Goal: Task Accomplishment & Management: Complete application form

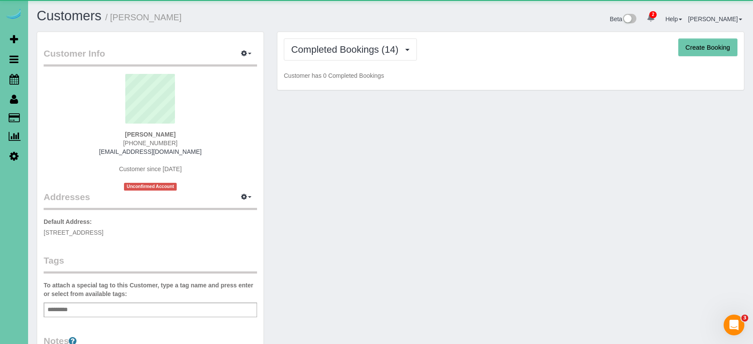
drag, startPoint x: 303, startPoint y: 50, endPoint x: 334, endPoint y: 70, distance: 37.0
click at [303, 50] on span "Completed Bookings (14)" at bounding box center [346, 49] width 111 height 11
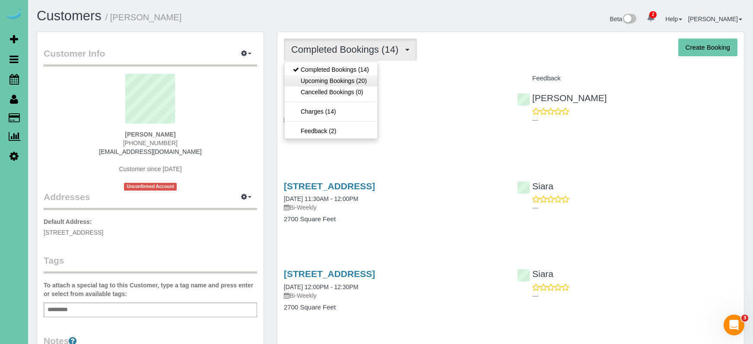
click at [350, 79] on link "Upcoming Bookings (20)" at bounding box center [330, 80] width 93 height 11
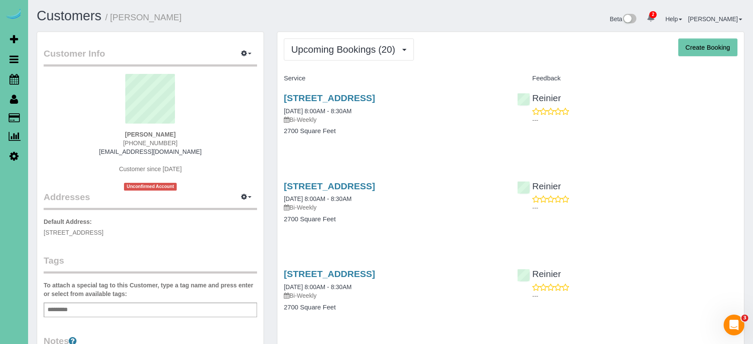
drag, startPoint x: 182, startPoint y: 141, endPoint x: 119, endPoint y: 140, distance: 62.7
click at [120, 140] on div "[PERSON_NAME] [PHONE_NUMBER] [EMAIL_ADDRESS][DOMAIN_NAME] Customer since [DATE]…" at bounding box center [150, 132] width 213 height 117
copy span "[PHONE_NUMBER]"
drag, startPoint x: 13, startPoint y: 78, endPoint x: 7, endPoint y: 79, distance: 5.8
click at [13, 78] on icon at bounding box center [15, 79] width 10 height 10
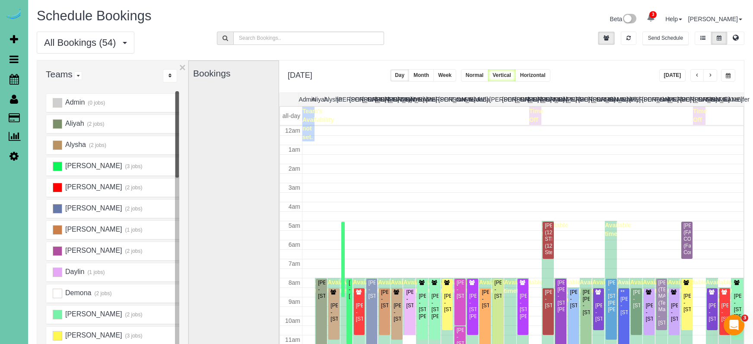
scroll to position [115, 0]
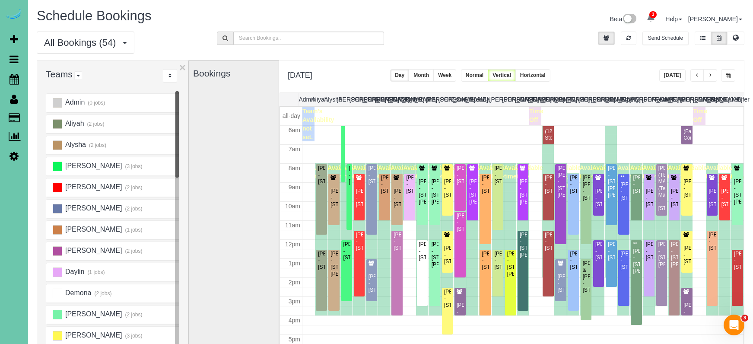
click at [728, 73] on span "button" at bounding box center [728, 75] width 5 height 5
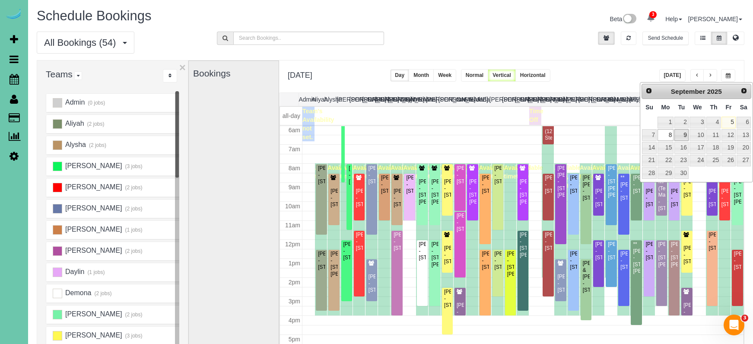
click at [681, 134] on link "9" at bounding box center [682, 135] width 14 height 12
type input "**********"
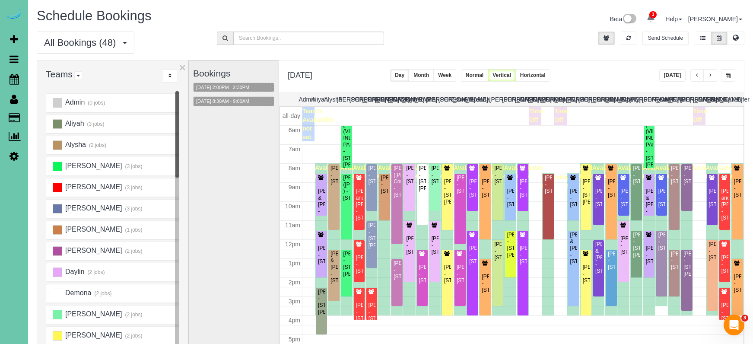
drag, startPoint x: 244, startPoint y: 152, endPoint x: 237, endPoint y: 150, distance: 7.1
click at [241, 152] on div "Bookings [DATE] 2:00PM - 2:30PM [DATE] 8:30AM - 9:00AM" at bounding box center [233, 233] width 81 height 345
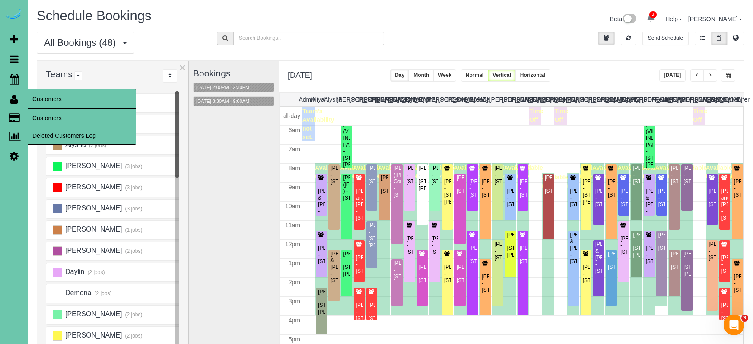
click at [48, 116] on link "Customers" at bounding box center [82, 117] width 108 height 17
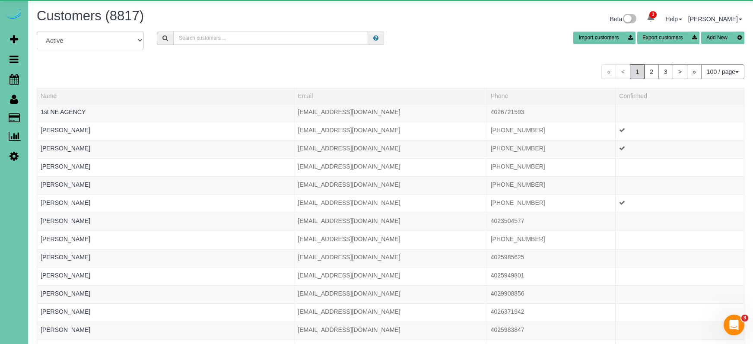
click at [254, 38] on input "text" at bounding box center [270, 38] width 195 height 13
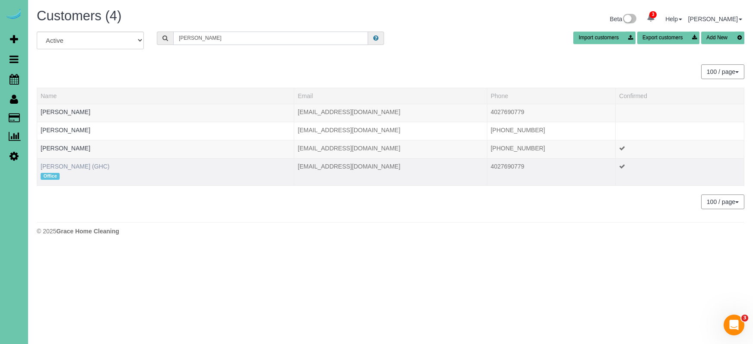
type input "[PERSON_NAME]"
click at [77, 166] on link "[PERSON_NAME] (GHC)" at bounding box center [75, 166] width 69 height 7
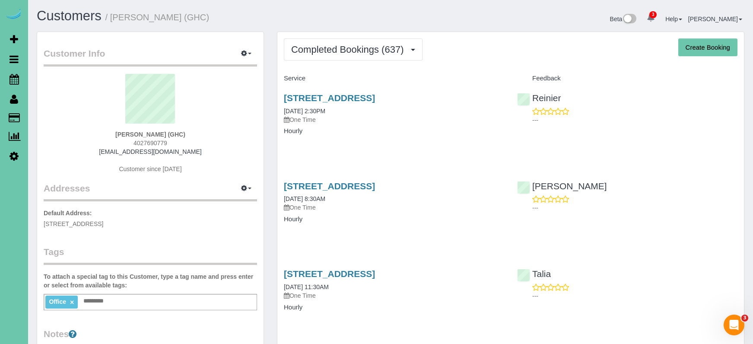
click at [700, 52] on button "Create Booking" at bounding box center [707, 47] width 59 height 18
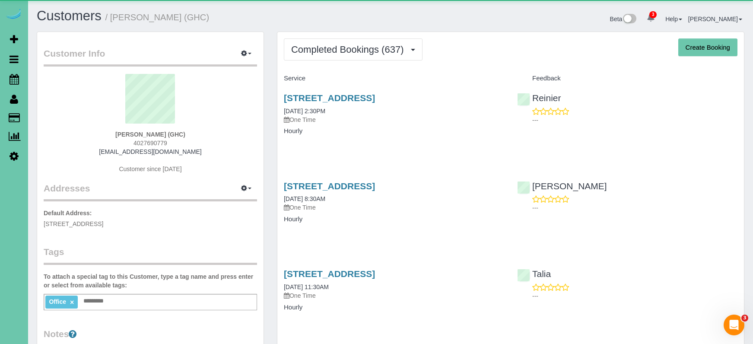
select select "NE"
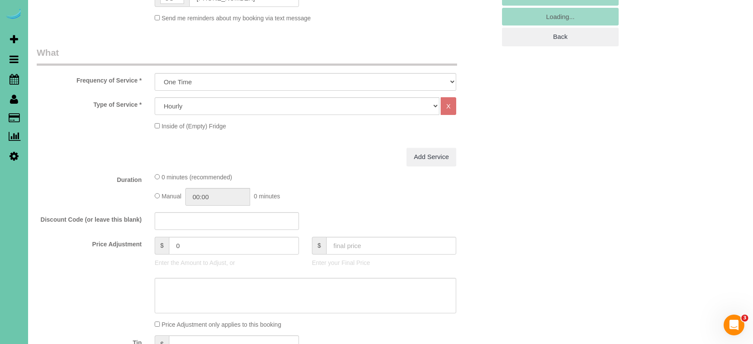
scroll to position [239, 0]
select select "object:68811"
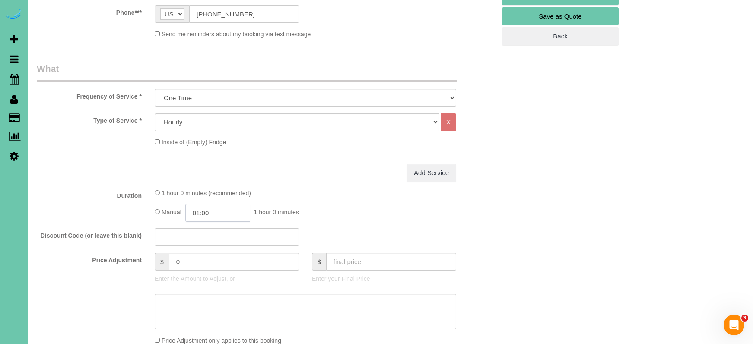
click at [210, 213] on input "01:00" at bounding box center [217, 213] width 65 height 18
type input "08:00"
click at [204, 277] on li "08:00" at bounding box center [208, 272] width 38 height 11
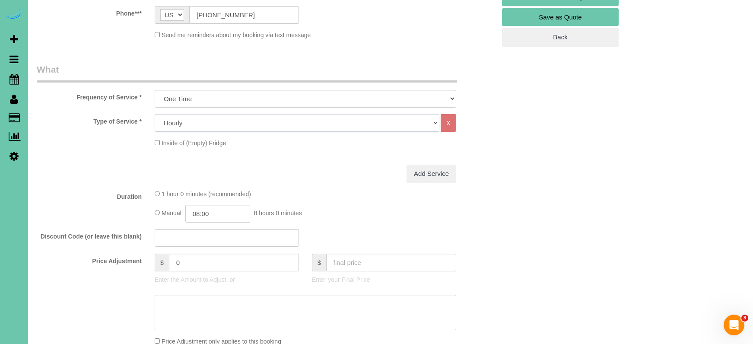
select select "126"
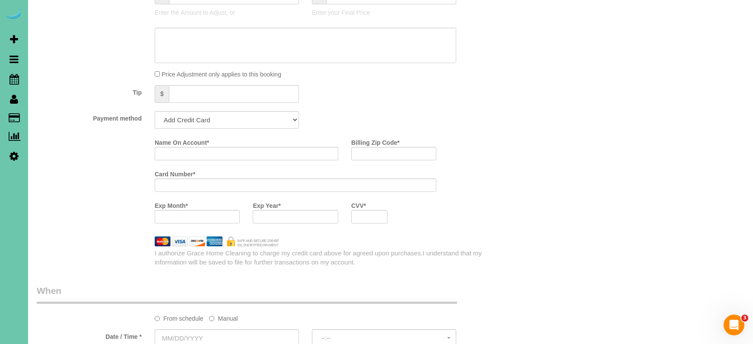
scroll to position [497, 0]
select select "string:check"
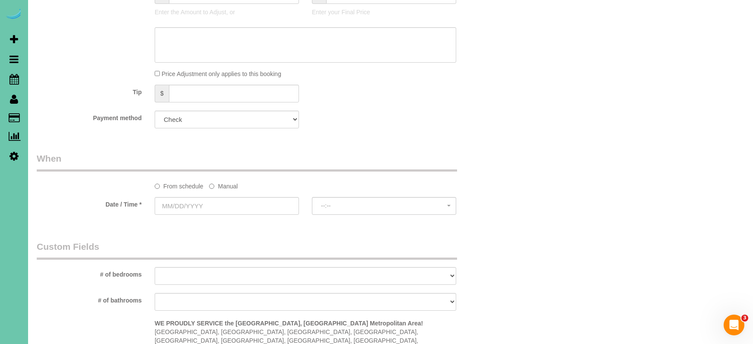
click at [222, 186] on label "Manual" at bounding box center [223, 185] width 29 height 12
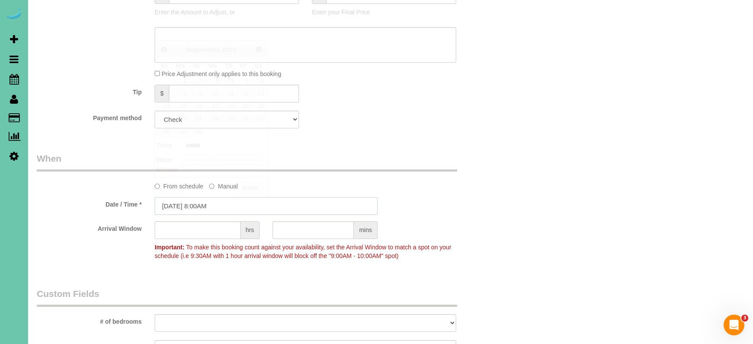
click at [217, 200] on input "[DATE] 8:00AM" at bounding box center [266, 206] width 223 height 18
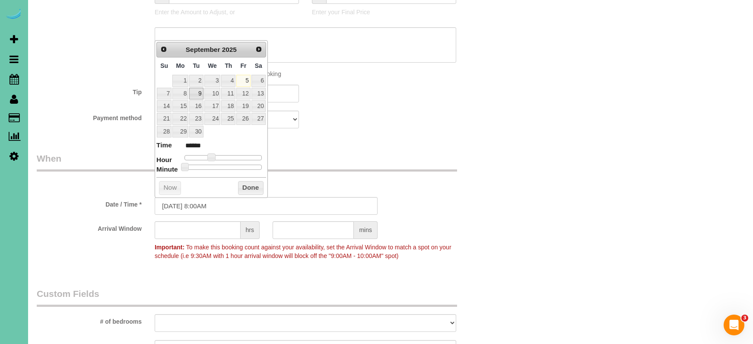
click at [199, 92] on link "9" at bounding box center [196, 94] width 14 height 12
type input "[DATE] 7:00AM"
type input "******"
click at [208, 154] on span at bounding box center [208, 157] width 8 height 8
click at [206, 204] on input "[DATE] 7:00AM" at bounding box center [266, 206] width 223 height 18
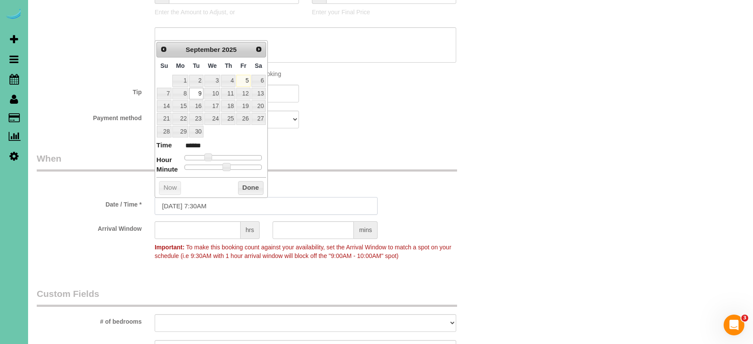
type input "[DATE] 7:30AM"
click at [364, 164] on legend "When" at bounding box center [247, 161] width 420 height 19
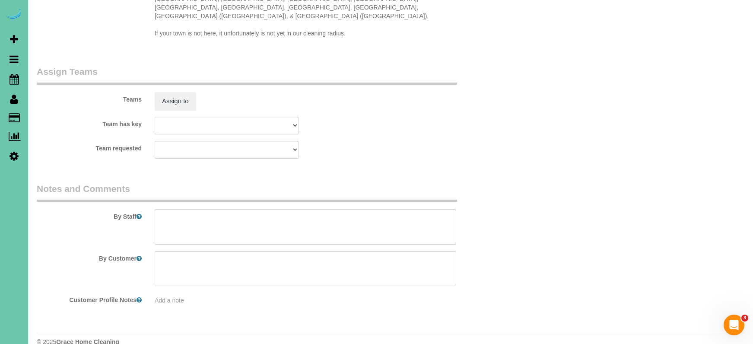
click at [212, 210] on textarea at bounding box center [306, 226] width 302 height 35
type textarea "windows"
click at [178, 93] on button "Assign to" at bounding box center [175, 101] width 41 height 18
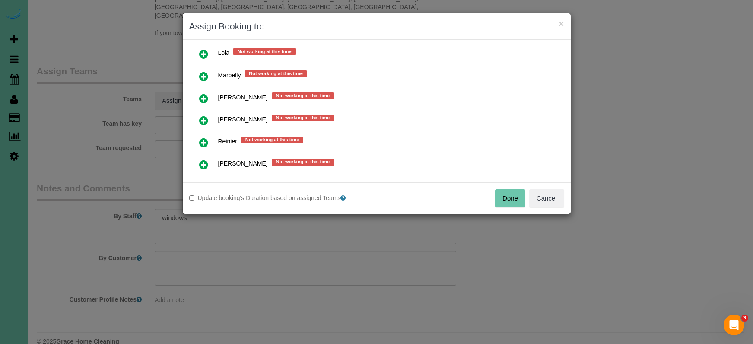
scroll to position [643, 0]
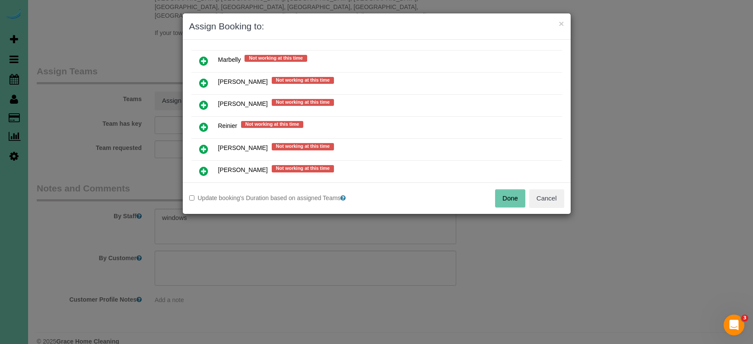
click at [202, 124] on icon at bounding box center [203, 127] width 9 height 10
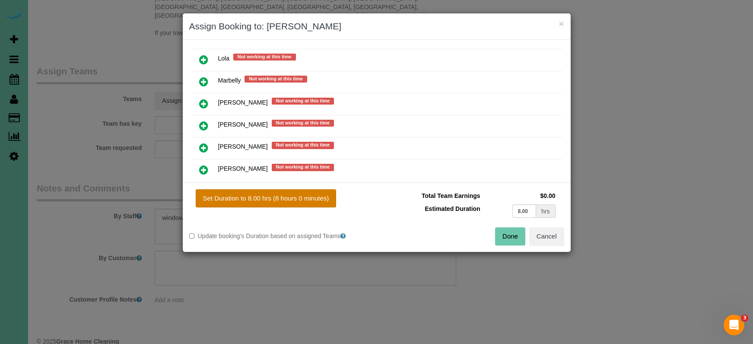
drag, startPoint x: 281, startPoint y: 196, endPoint x: 270, endPoint y: 193, distance: 12.2
click at [277, 196] on button "Set Duration to 8.00 hrs (8 hours 0 minutes)" at bounding box center [266, 198] width 141 height 18
type input "8.00"
drag, startPoint x: 507, startPoint y: 239, endPoint x: 447, endPoint y: 216, distance: 63.7
click at [505, 239] on button "Done" at bounding box center [510, 236] width 30 height 18
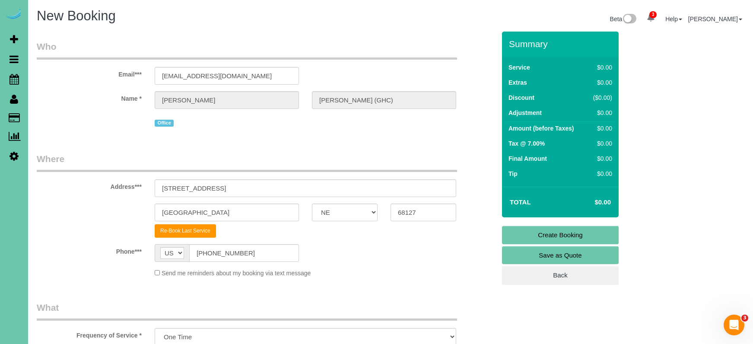
scroll to position [0, 0]
click at [525, 234] on link "Create Booking" at bounding box center [560, 235] width 117 height 18
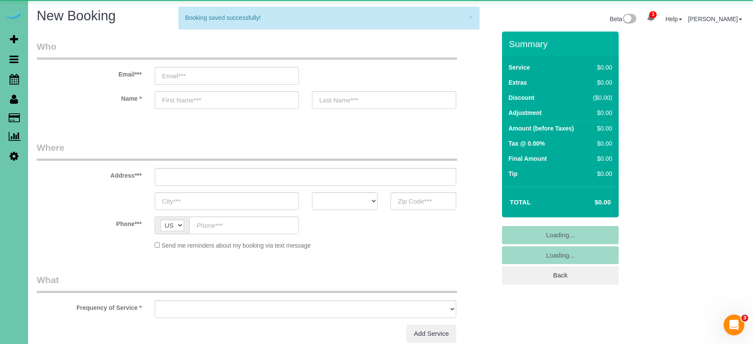
select select "object:70990"
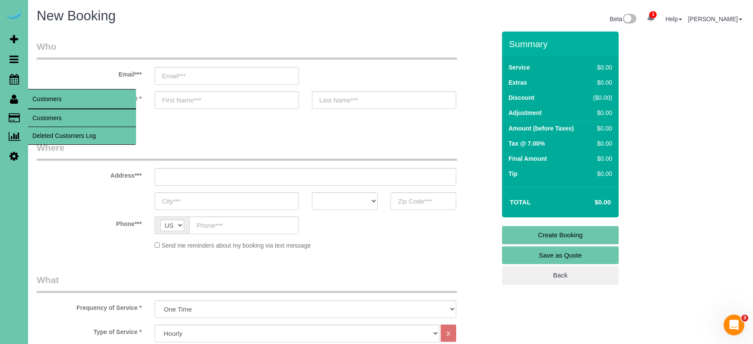
drag, startPoint x: 49, startPoint y: 118, endPoint x: 71, endPoint y: 103, distance: 26.6
click at [51, 116] on link "Customers" at bounding box center [82, 117] width 108 height 17
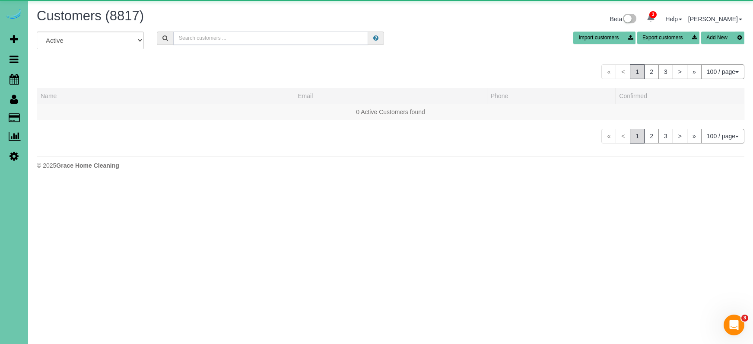
click at [243, 37] on input "text" at bounding box center [270, 38] width 195 height 13
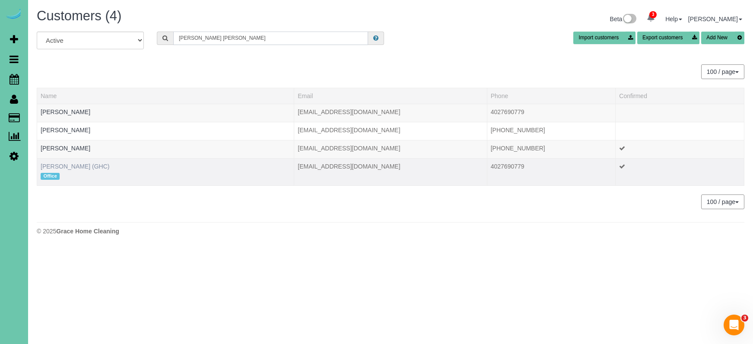
type input "[PERSON_NAME] [PERSON_NAME]"
click at [93, 169] on link "[PERSON_NAME] (GHC)" at bounding box center [75, 166] width 69 height 7
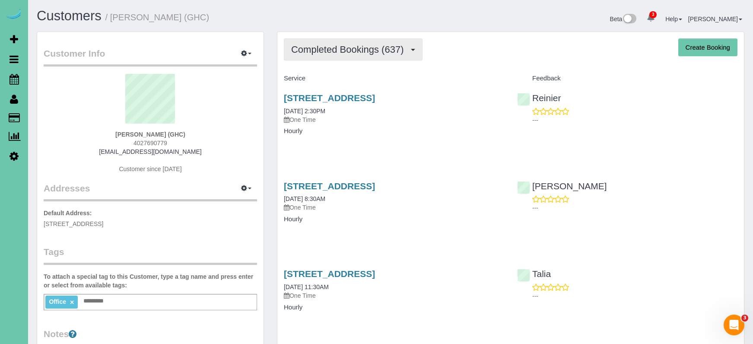
click at [379, 44] on span "Completed Bookings (637)" at bounding box center [349, 49] width 117 height 11
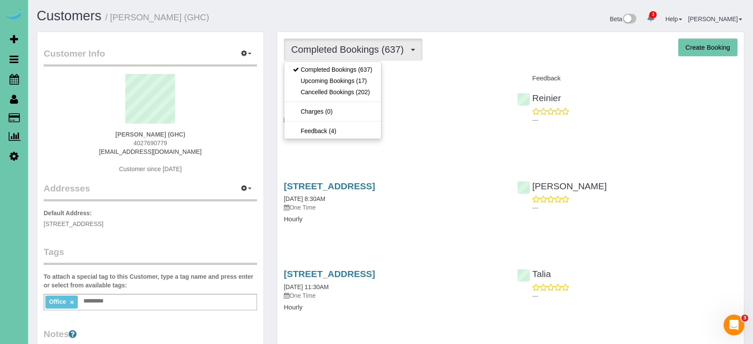
click at [372, 80] on link "Upcoming Bookings (17)" at bounding box center [332, 80] width 97 height 11
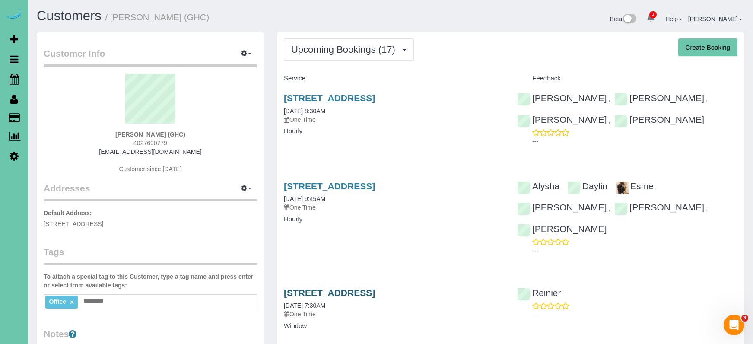
click at [375, 288] on link "[STREET_ADDRESS]" at bounding box center [329, 293] width 91 height 10
click at [365, 288] on link "[STREET_ADDRESS]" at bounding box center [329, 293] width 91 height 10
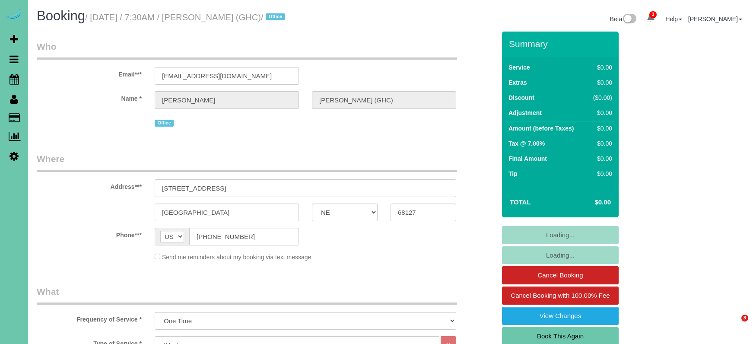
select select "NE"
select select "object:845"
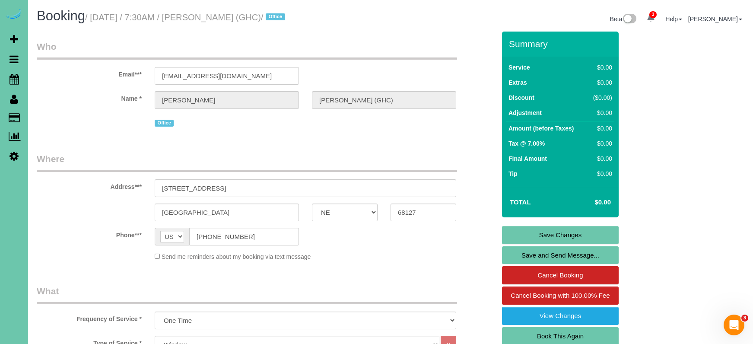
click at [567, 333] on link "Book This Again" at bounding box center [560, 336] width 117 height 18
select select "NE"
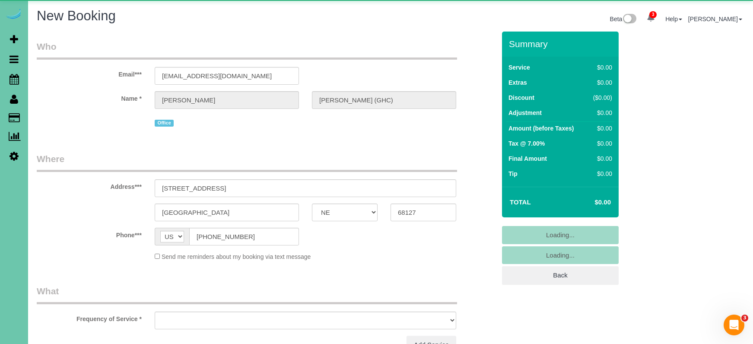
select select "string:fspay"
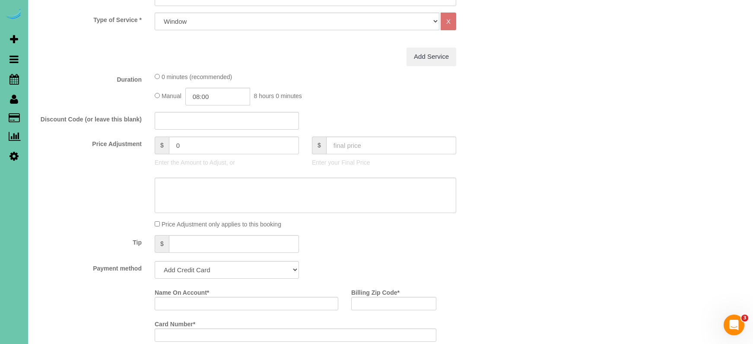
select select "object:1611"
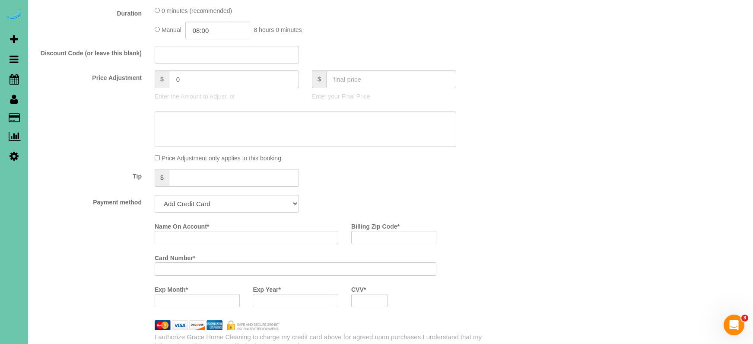
scroll to position [399, 0]
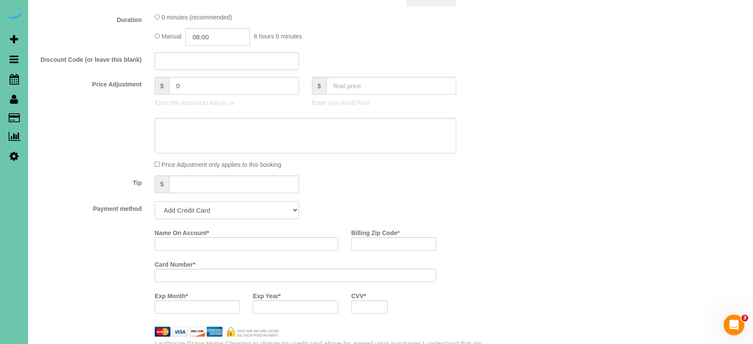
select select "string:check"
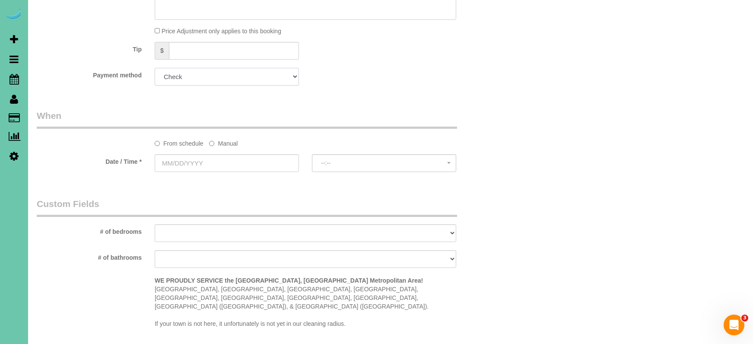
scroll to position [535, 0]
click at [227, 142] on label "Manual" at bounding box center [223, 140] width 29 height 12
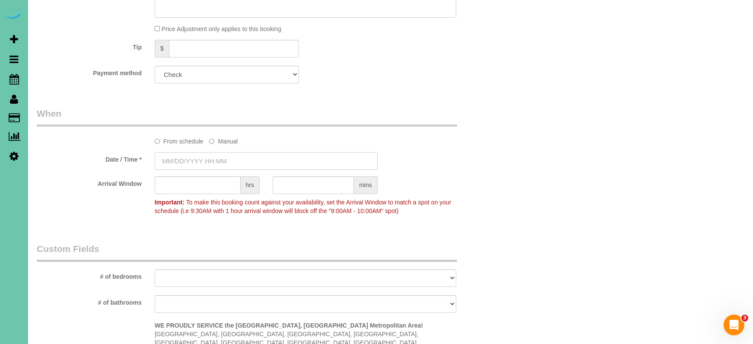
click at [221, 155] on input "text" at bounding box center [266, 161] width 223 height 18
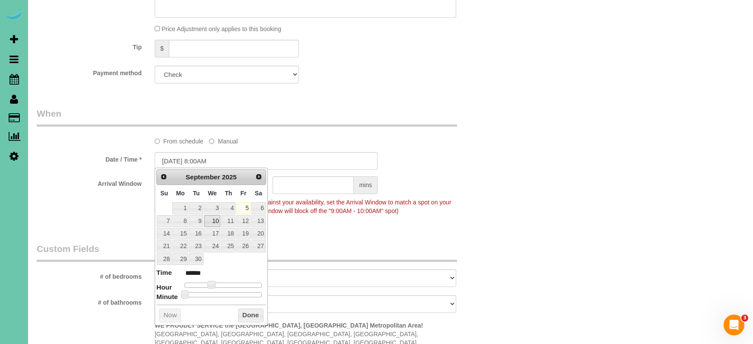
click at [210, 220] on link "10" at bounding box center [212, 221] width 16 height 12
click at [253, 314] on button "Done" at bounding box center [250, 316] width 25 height 14
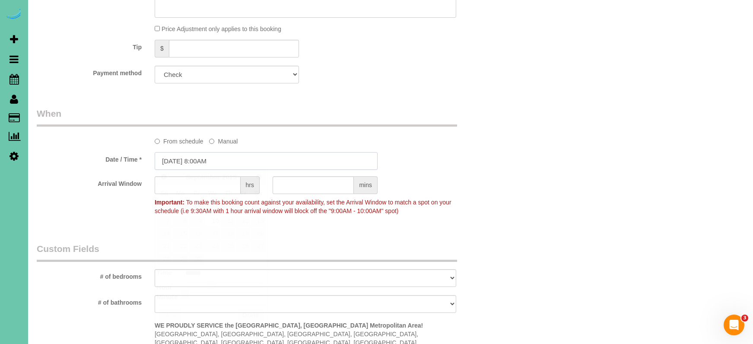
drag, startPoint x: 212, startPoint y: 159, endPoint x: 206, endPoint y: 166, distance: 9.2
click at [212, 159] on input "09/10/2025 8:00AM" at bounding box center [266, 161] width 223 height 18
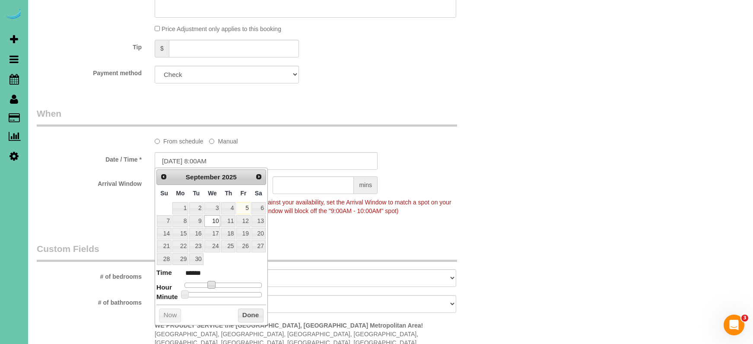
type input "[DATE] 7:00AM"
type input "******"
drag, startPoint x: 211, startPoint y: 284, endPoint x: 218, endPoint y: 279, distance: 9.0
click at [209, 284] on span at bounding box center [208, 285] width 8 height 8
drag, startPoint x: 289, startPoint y: 254, endPoint x: 283, endPoint y: 251, distance: 6.0
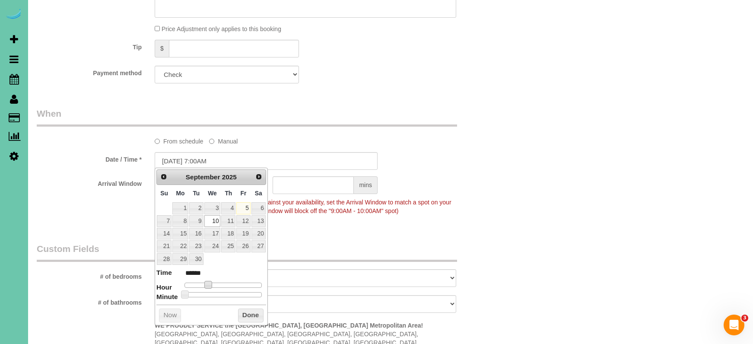
click at [288, 254] on legend "Custom Fields" at bounding box center [247, 251] width 420 height 19
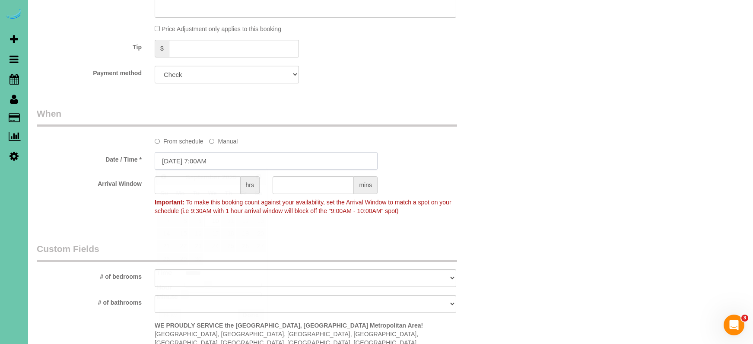
click at [204, 161] on input "[DATE] 7:00AM" at bounding box center [266, 161] width 223 height 18
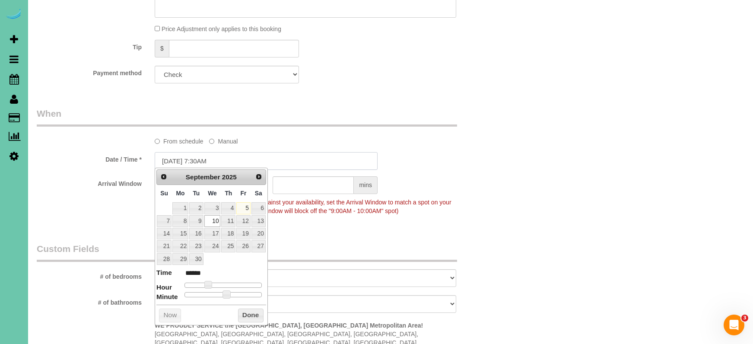
type input "09/10/2025 7:30AM"
click at [450, 247] on legend "Custom Fields" at bounding box center [247, 251] width 420 height 19
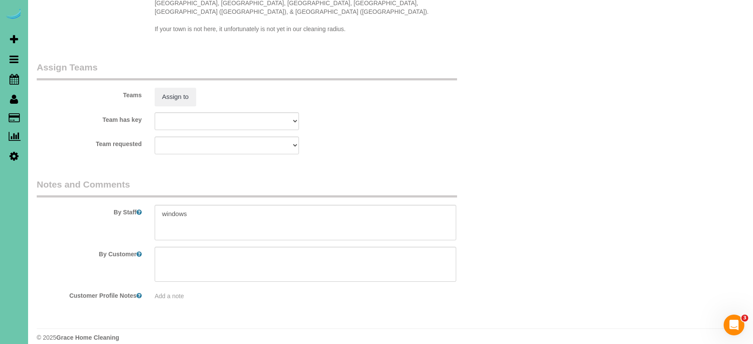
scroll to position [874, 0]
click at [176, 91] on button "Assign to" at bounding box center [175, 97] width 41 height 18
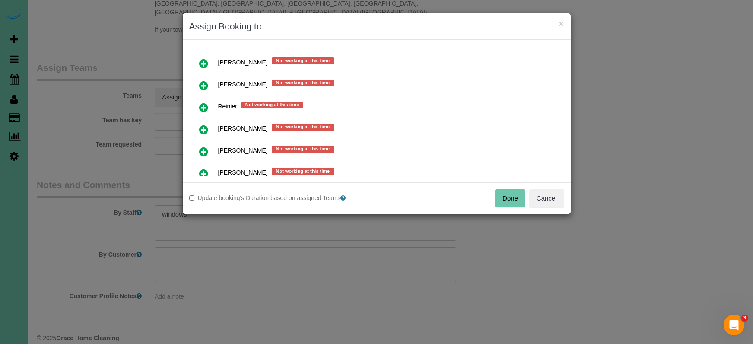
scroll to position [671, 0]
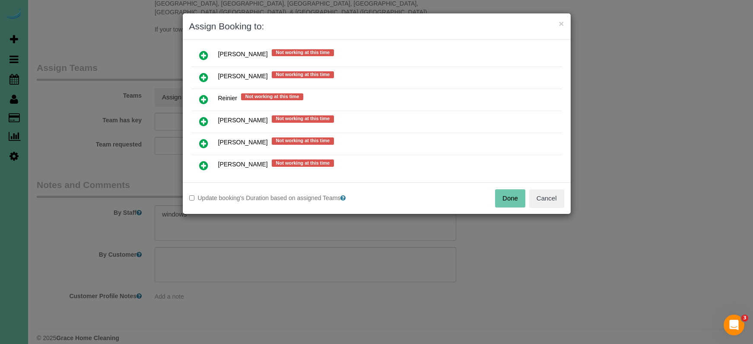
click at [201, 102] on icon at bounding box center [203, 99] width 9 height 10
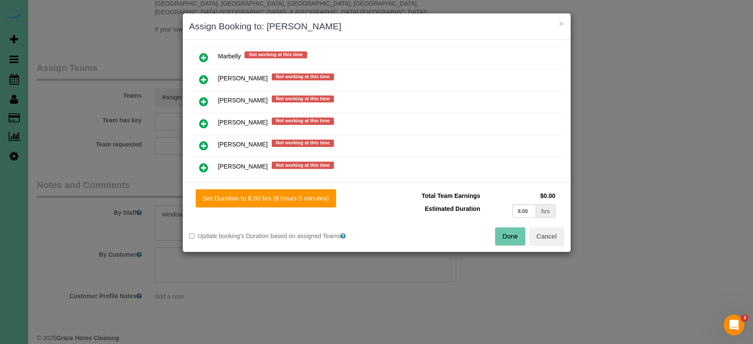
drag, startPoint x: 253, startPoint y: 194, endPoint x: 383, endPoint y: 217, distance: 132.2
click at [255, 194] on button "Set Duration to 8.00 hrs (8 hours 0 minutes)" at bounding box center [266, 198] width 141 height 18
type input "8.00"
drag, startPoint x: 515, startPoint y: 233, endPoint x: 504, endPoint y: 228, distance: 12.2
click at [515, 233] on button "Done" at bounding box center [510, 236] width 30 height 18
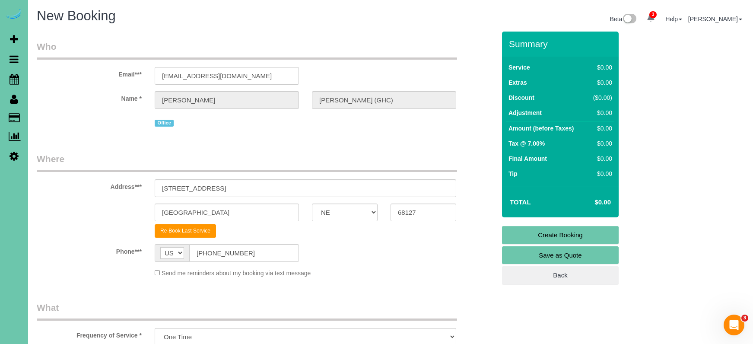
scroll to position [0, 0]
click at [545, 236] on link "Create Booking" at bounding box center [560, 235] width 117 height 18
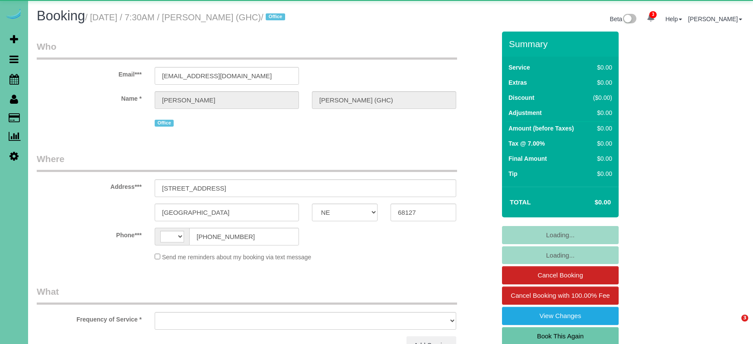
select select "NE"
select select "string:US"
select select "object:913"
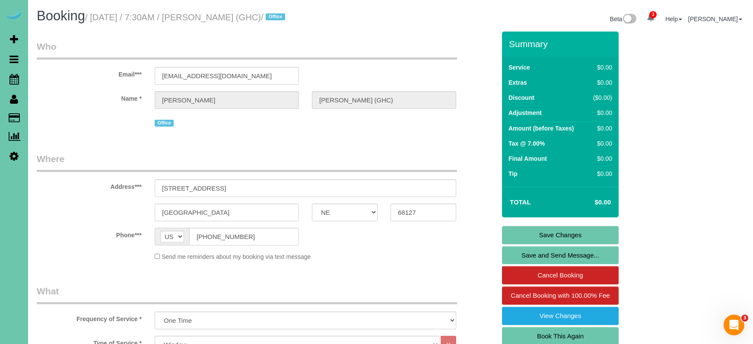
click at [526, 333] on link "Book This Again" at bounding box center [560, 336] width 117 height 18
select select "NE"
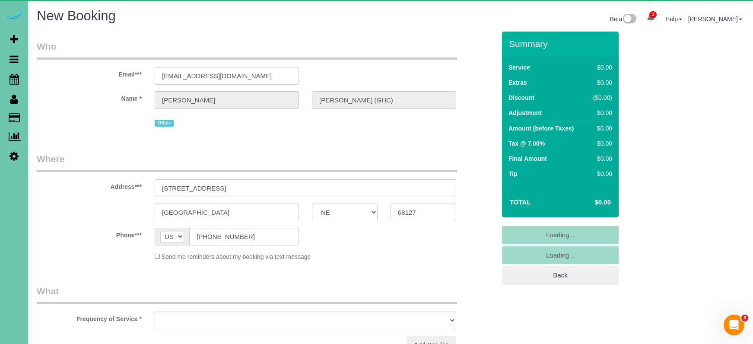
select select "string:fspay"
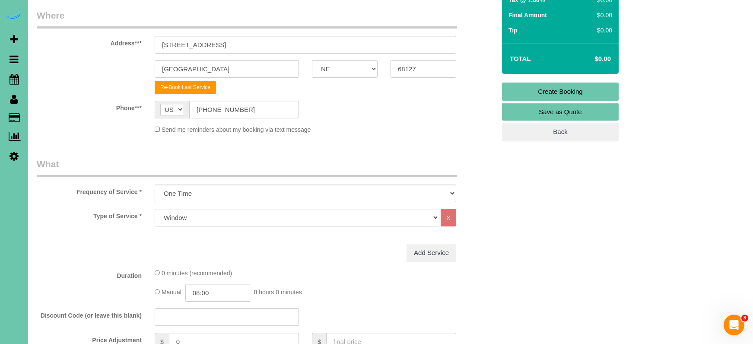
select select "object:1616"
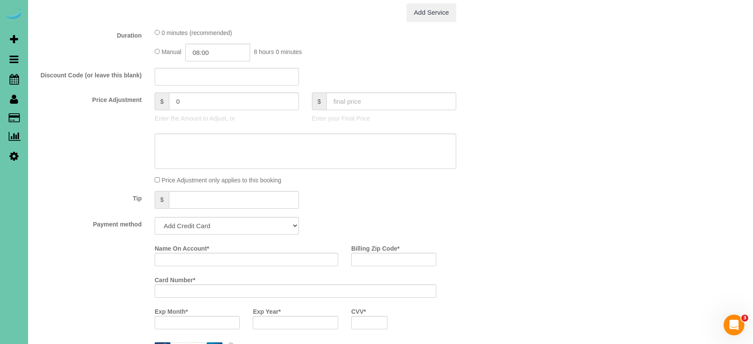
scroll to position [382, 0]
select select "string:check"
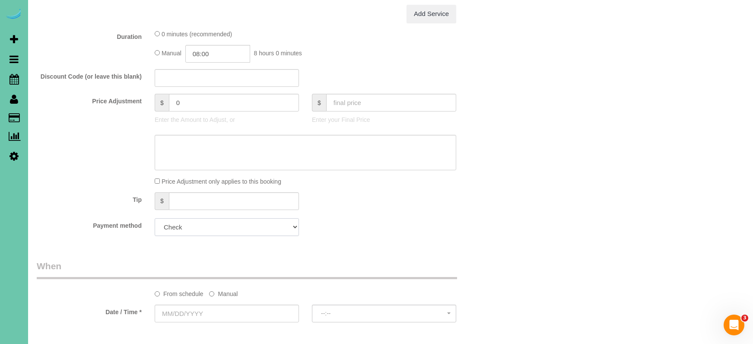
scroll to position [384, 0]
drag, startPoint x: 225, startPoint y: 290, endPoint x: 221, endPoint y: 300, distance: 10.8
click at [225, 290] on label "Manual" at bounding box center [223, 291] width 29 height 12
click at [218, 313] on input "[DATE] 8:00AM" at bounding box center [266, 312] width 223 height 18
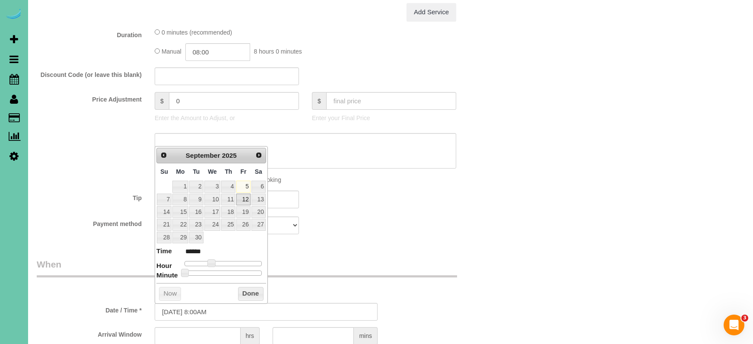
click at [244, 195] on link "12" at bounding box center [243, 200] width 14 height 12
type input "09/12/2025 7:00AM"
type input "******"
drag, startPoint x: 212, startPoint y: 259, endPoint x: 207, endPoint y: 268, distance: 10.2
click at [210, 259] on span at bounding box center [208, 263] width 8 height 8
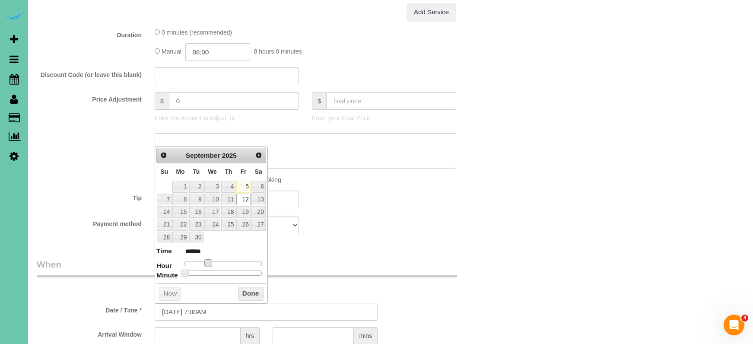
click at [204, 312] on input "09/12/2025 7:00AM" at bounding box center [266, 312] width 223 height 18
type input "09/12/2025 7:30AM"
click at [550, 274] on div "Who Email*** ksmith68114@gmail.com Name * KEVIN SMITH (GHC) Office Where Addres…" at bounding box center [391, 231] width 708 height 1168
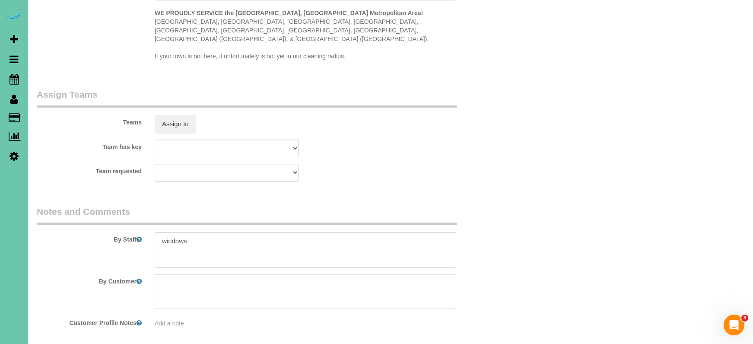
scroll to position [855, 0]
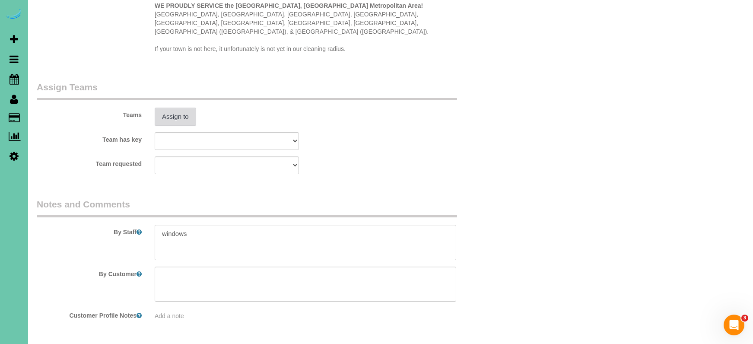
click at [178, 108] on button "Assign to" at bounding box center [175, 117] width 41 height 18
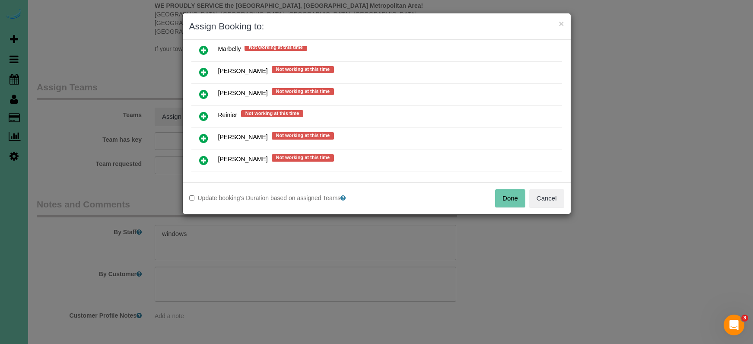
scroll to position [655, 0]
drag, startPoint x: 205, startPoint y: 115, endPoint x: 225, endPoint y: 164, distance: 52.7
click at [204, 115] on icon at bounding box center [203, 115] width 9 height 10
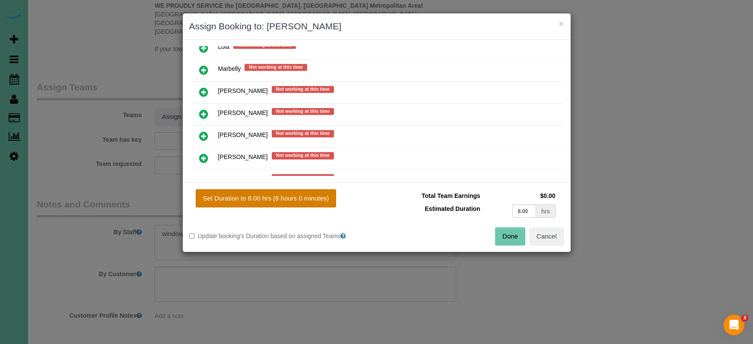
click at [253, 201] on button "Set Duration to 8.00 hrs (8 hours 0 minutes)" at bounding box center [266, 198] width 141 height 18
type input "8.00"
drag, startPoint x: 506, startPoint y: 230, endPoint x: 502, endPoint y: 229, distance: 4.5
click at [506, 230] on button "Done" at bounding box center [510, 236] width 30 height 18
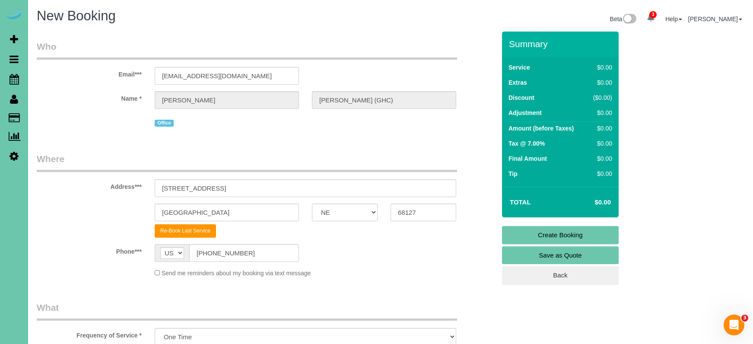
scroll to position [0, 0]
click at [510, 236] on link "Create Booking" at bounding box center [560, 235] width 117 height 18
